Goal: Task Accomplishment & Management: Use online tool/utility

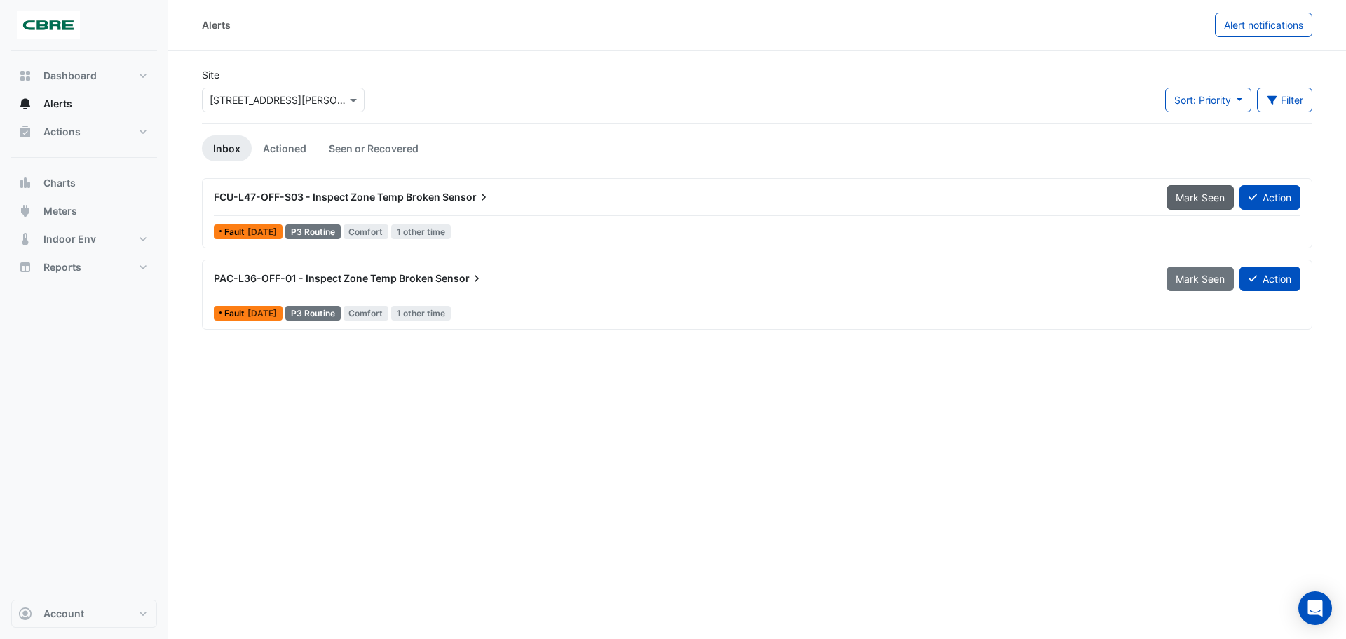
click at [1204, 192] on span "Mark Seen" at bounding box center [1200, 197] width 49 height 12
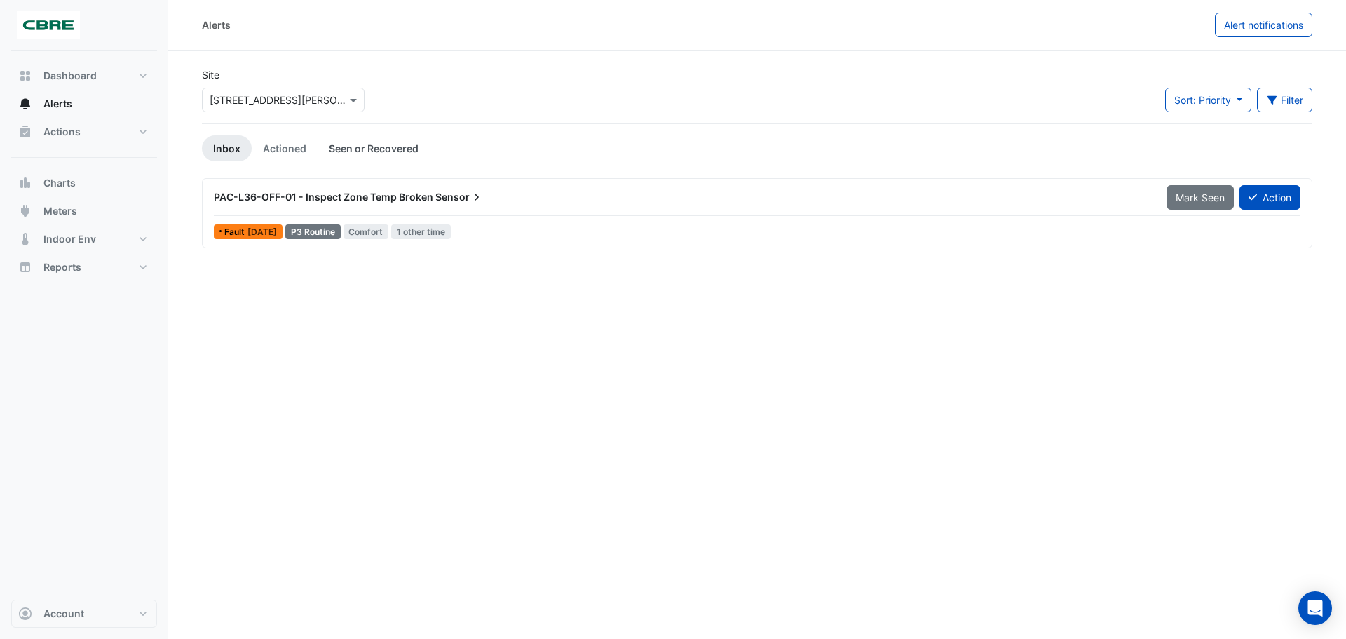
click at [355, 149] on link "Seen or Recovered" at bounding box center [374, 148] width 112 height 26
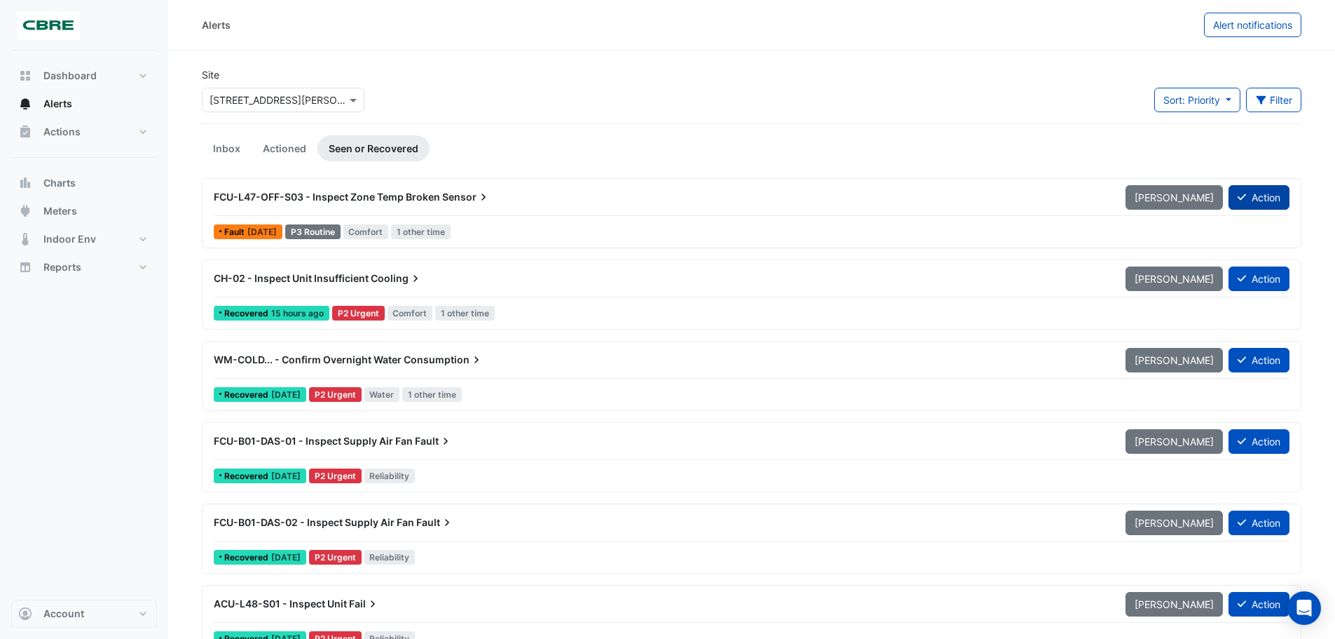
click at [1246, 203] on button "Action" at bounding box center [1259, 197] width 61 height 25
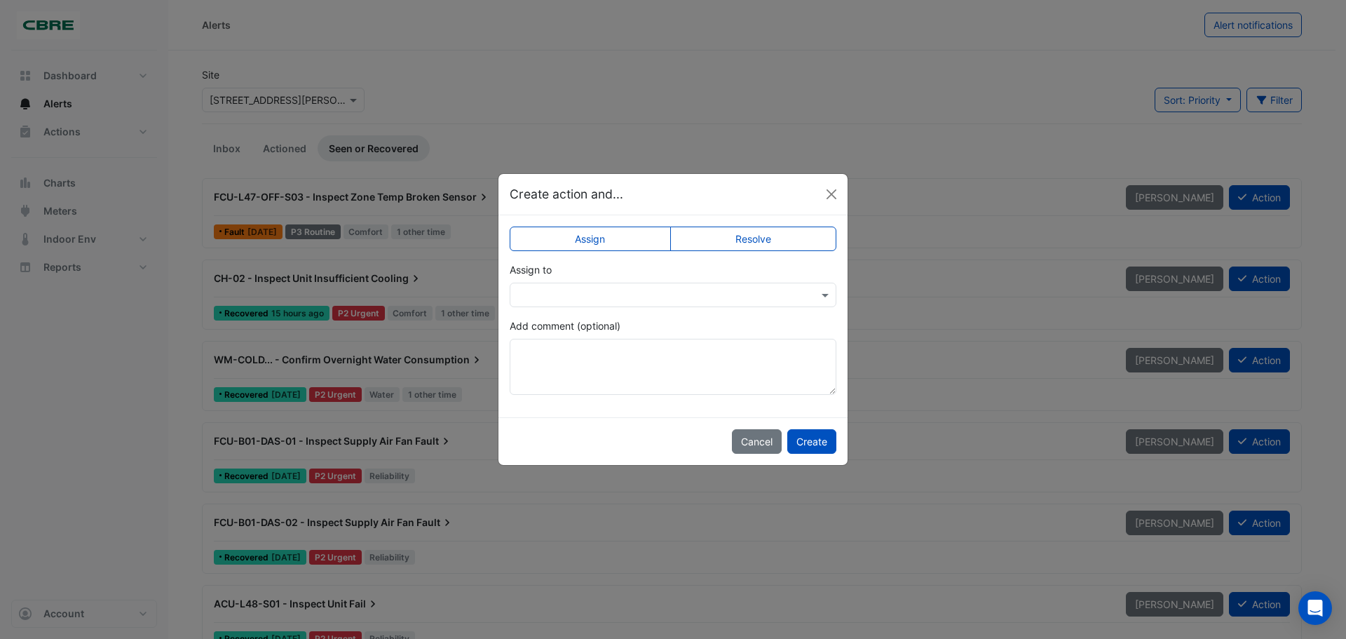
click at [660, 316] on app-escalated-ticket-simple-upsert "Assign Resolve Assign to Add comment (optional)" at bounding box center [673, 316] width 327 height 158
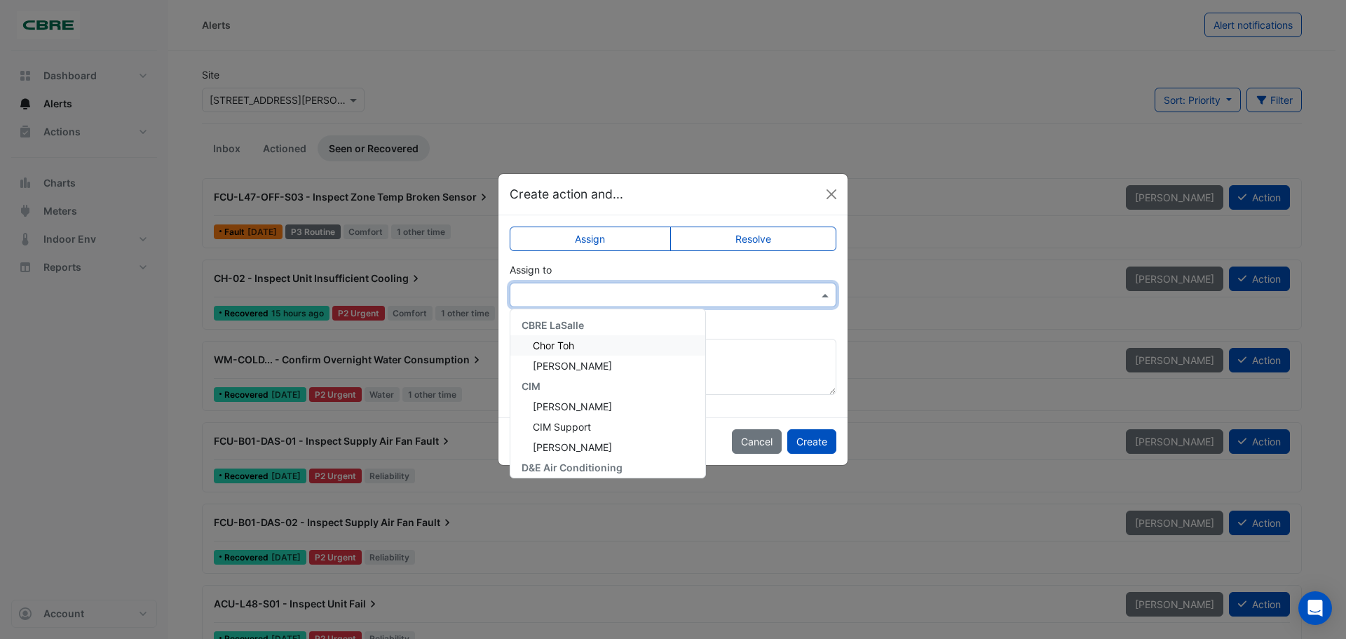
click at [667, 301] on input "text" at bounding box center [658, 295] width 283 height 15
click at [583, 458] on span "[PERSON_NAME]" at bounding box center [572, 462] width 79 height 12
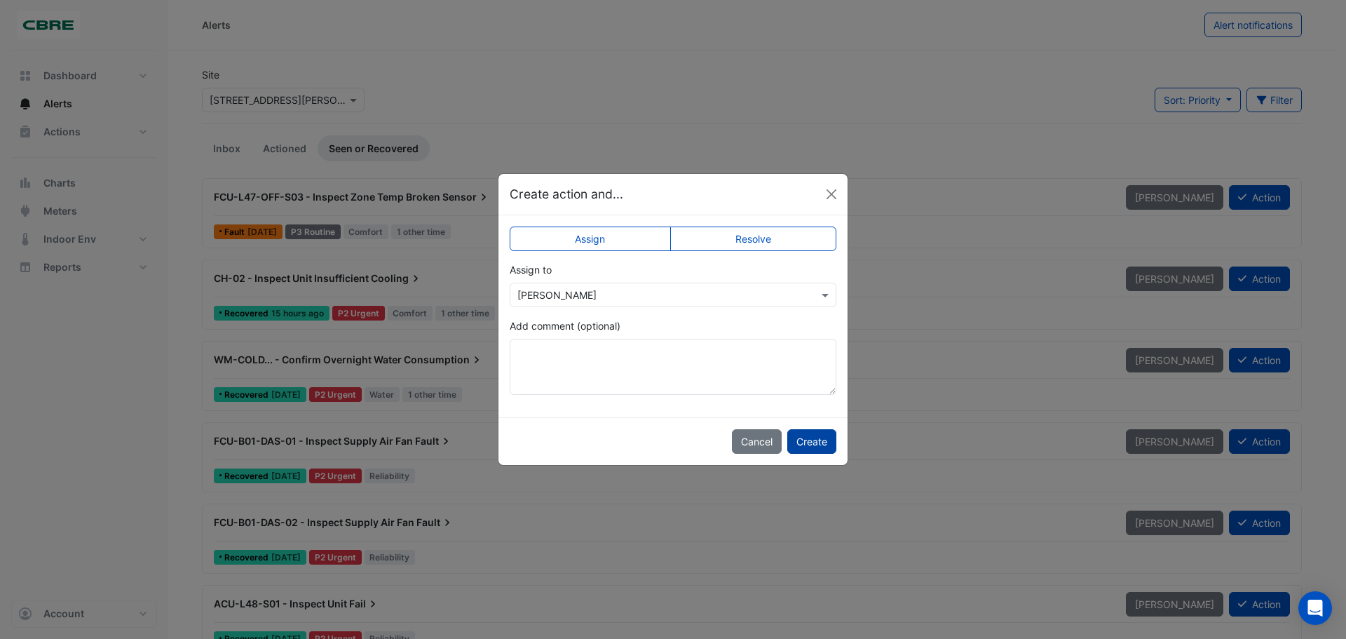
click at [815, 440] on button "Create" at bounding box center [811, 441] width 49 height 25
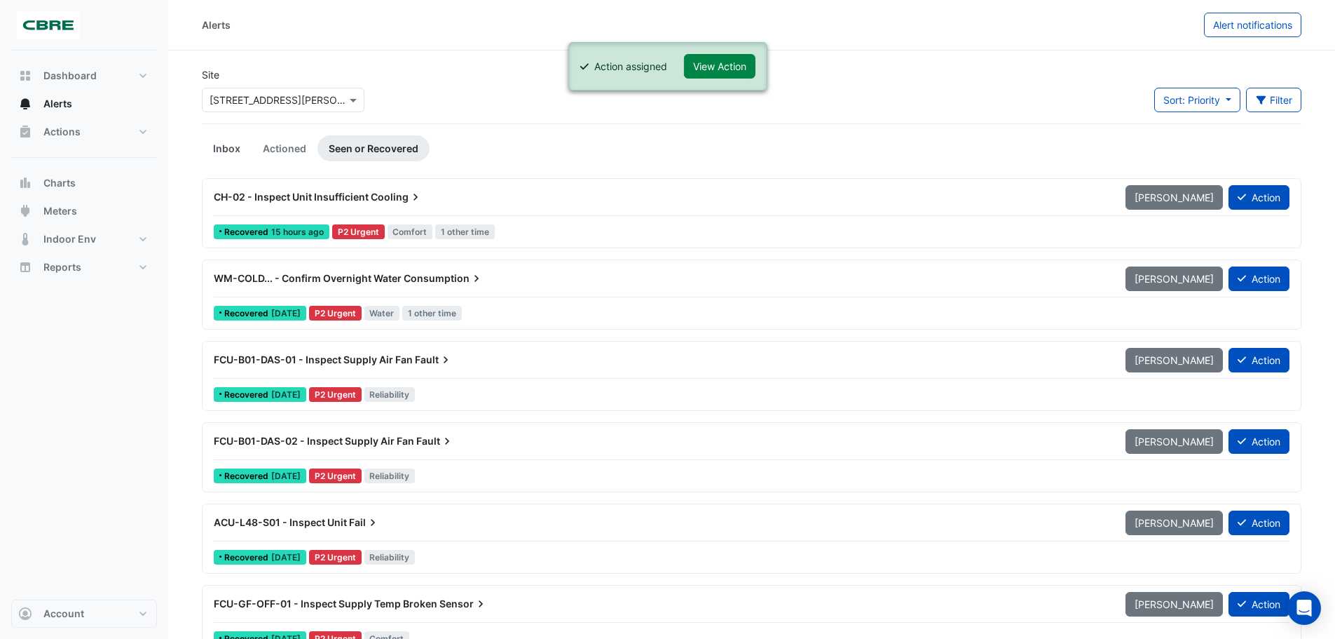
click at [226, 142] on link "Inbox" at bounding box center [227, 148] width 50 height 26
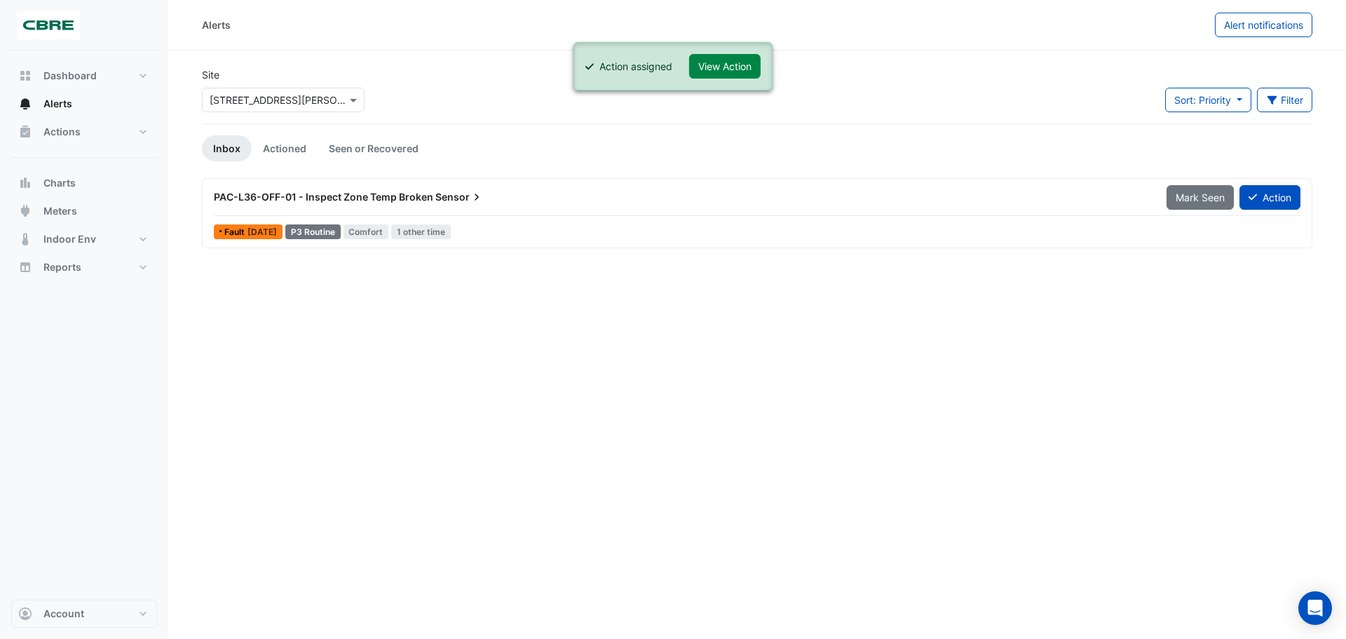
click at [484, 198] on div "PAC-L36-OFF-01 - Inspect Zone Temp Broken Sensor" at bounding box center [682, 197] width 936 height 14
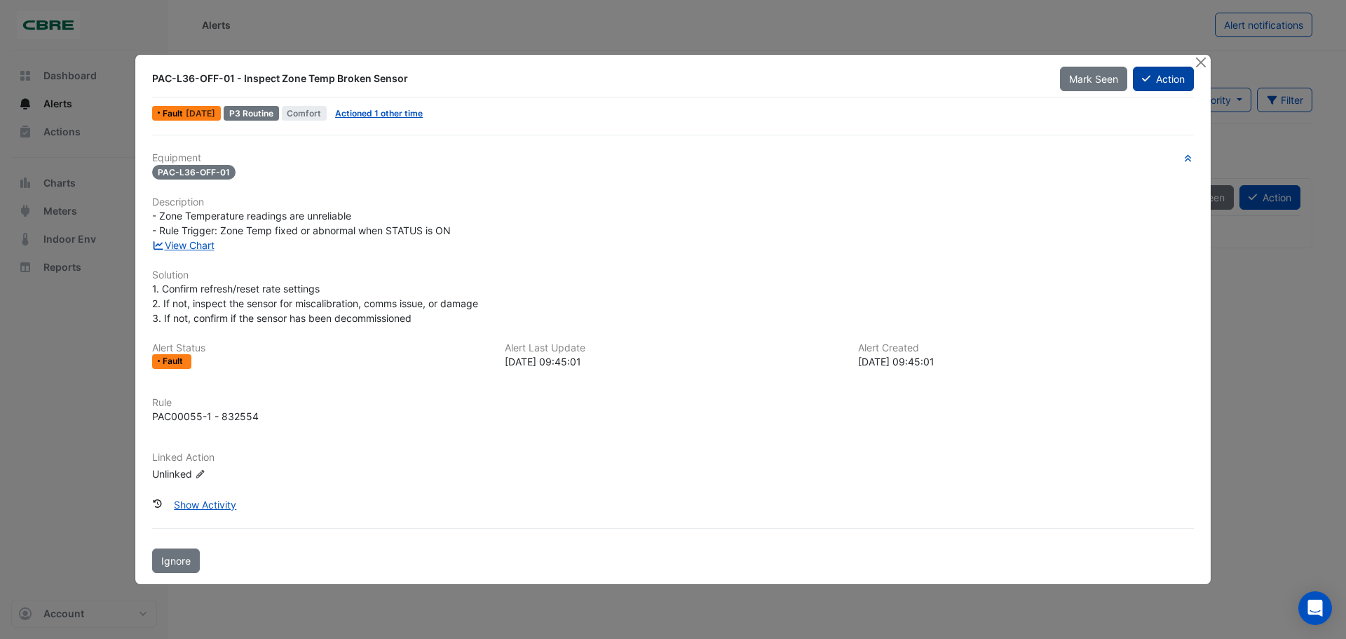
click at [1173, 67] on button "Action" at bounding box center [1163, 79] width 61 height 25
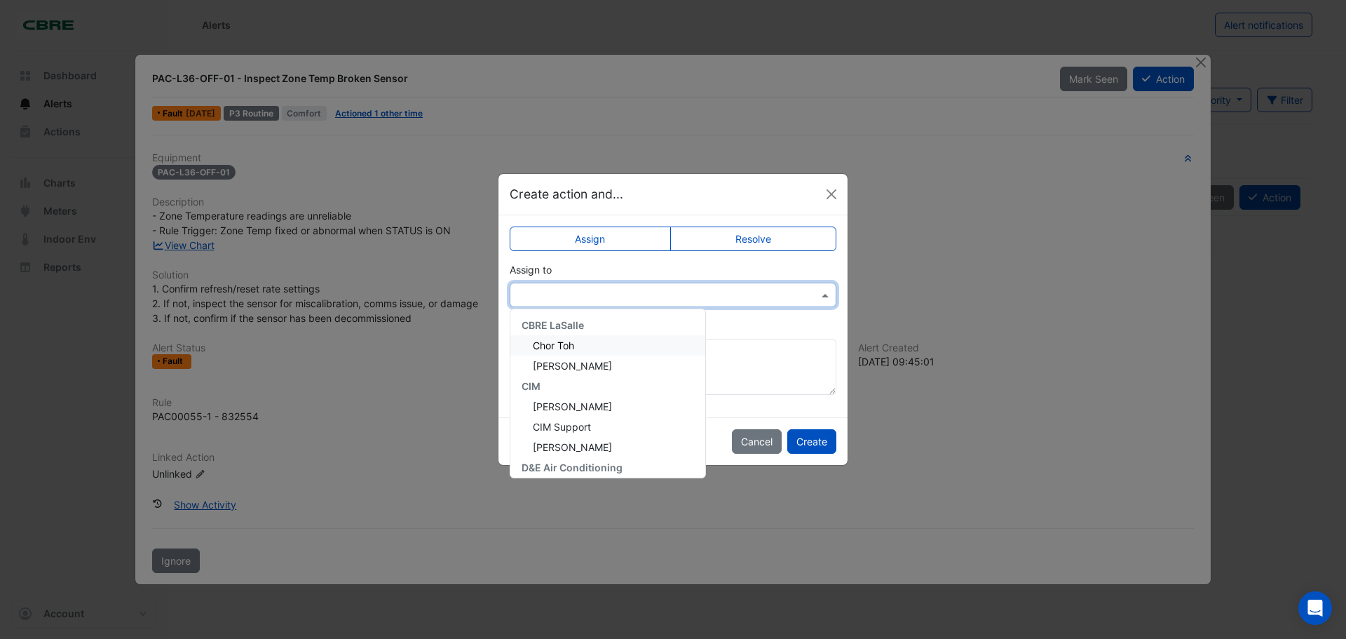
click at [638, 292] on input "text" at bounding box center [658, 295] width 283 height 15
click at [578, 461] on span "[PERSON_NAME]" at bounding box center [572, 462] width 79 height 12
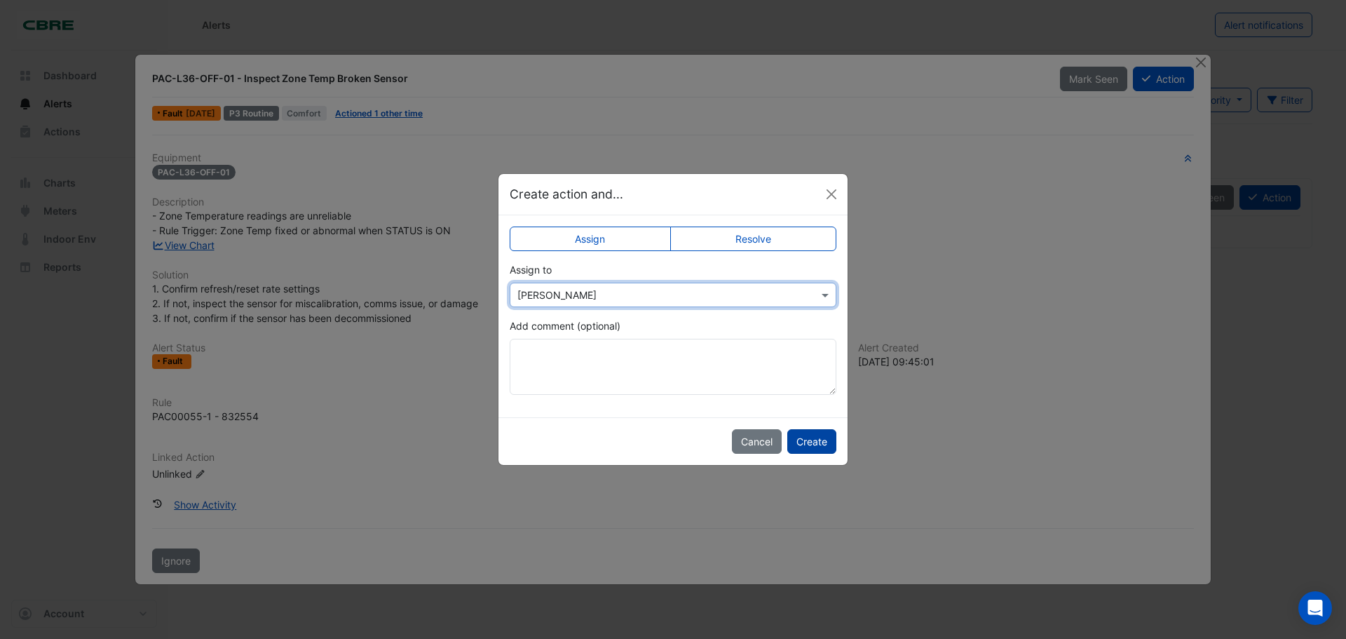
click at [804, 449] on button "Create" at bounding box center [811, 441] width 49 height 25
